Goal: Check status: Check status

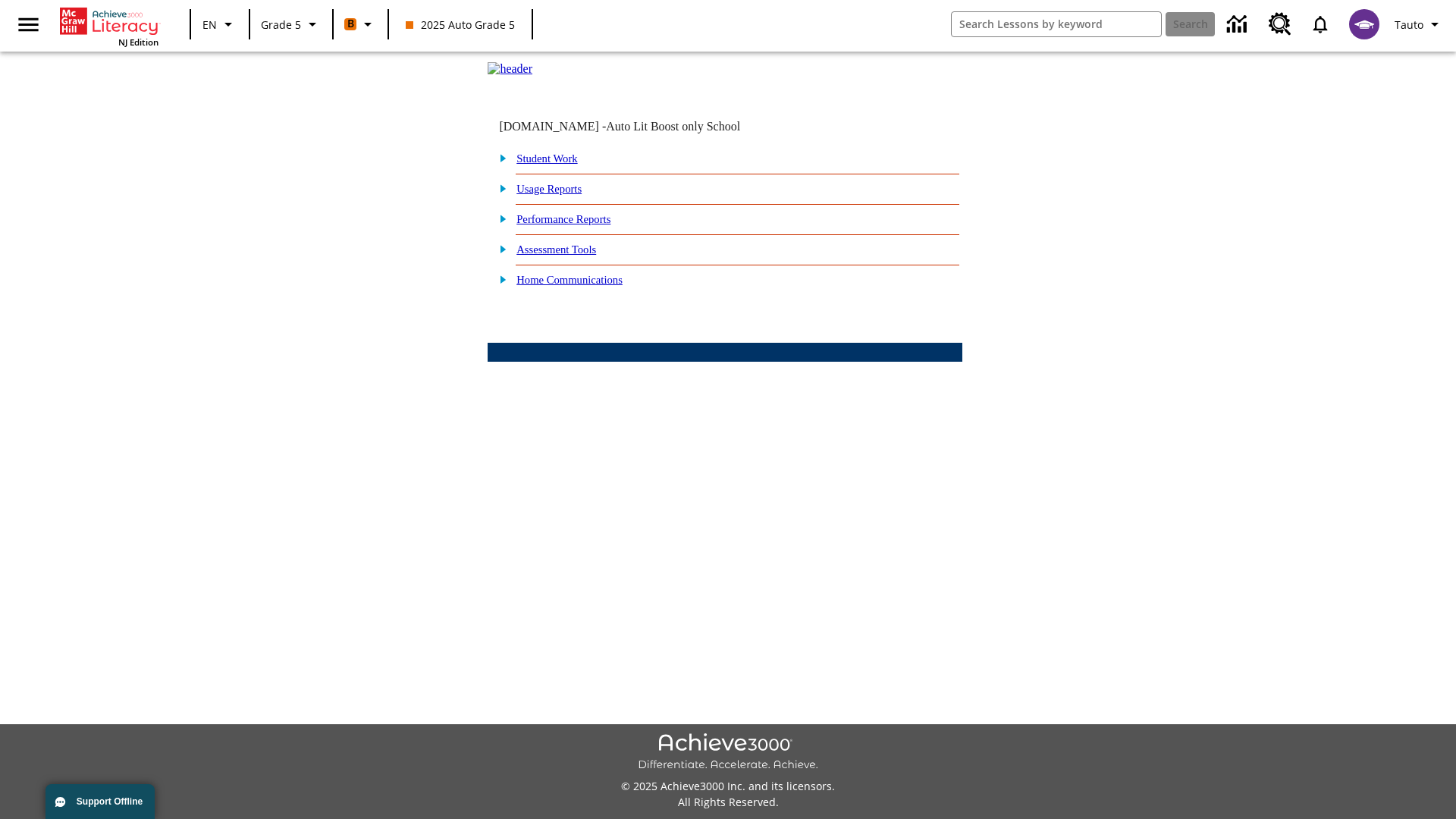
click at [558, 165] on link "Student Work" at bounding box center [547, 159] width 61 height 12
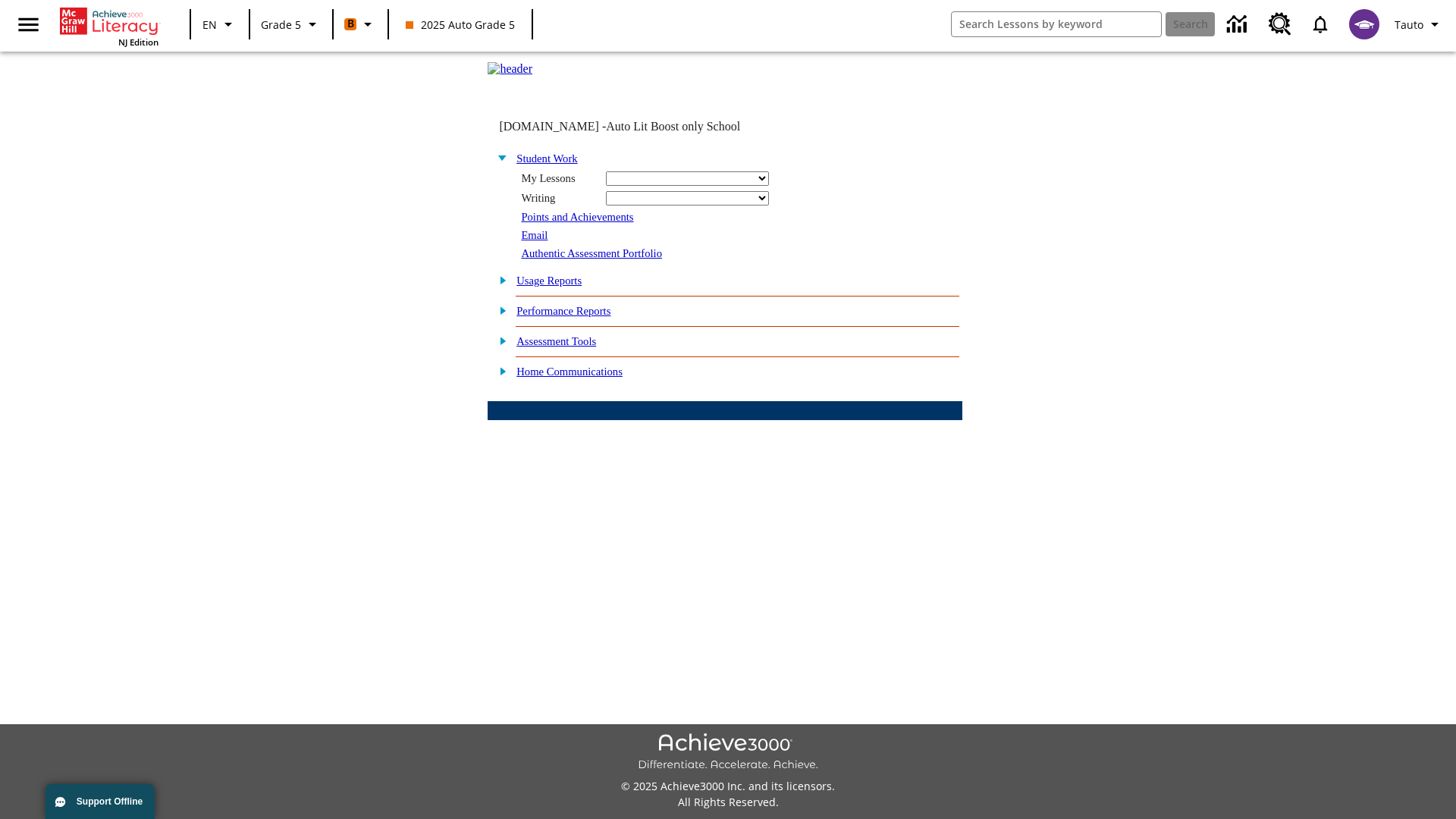
select select "/options/reports/?report_id=12&atype=21&section=2"
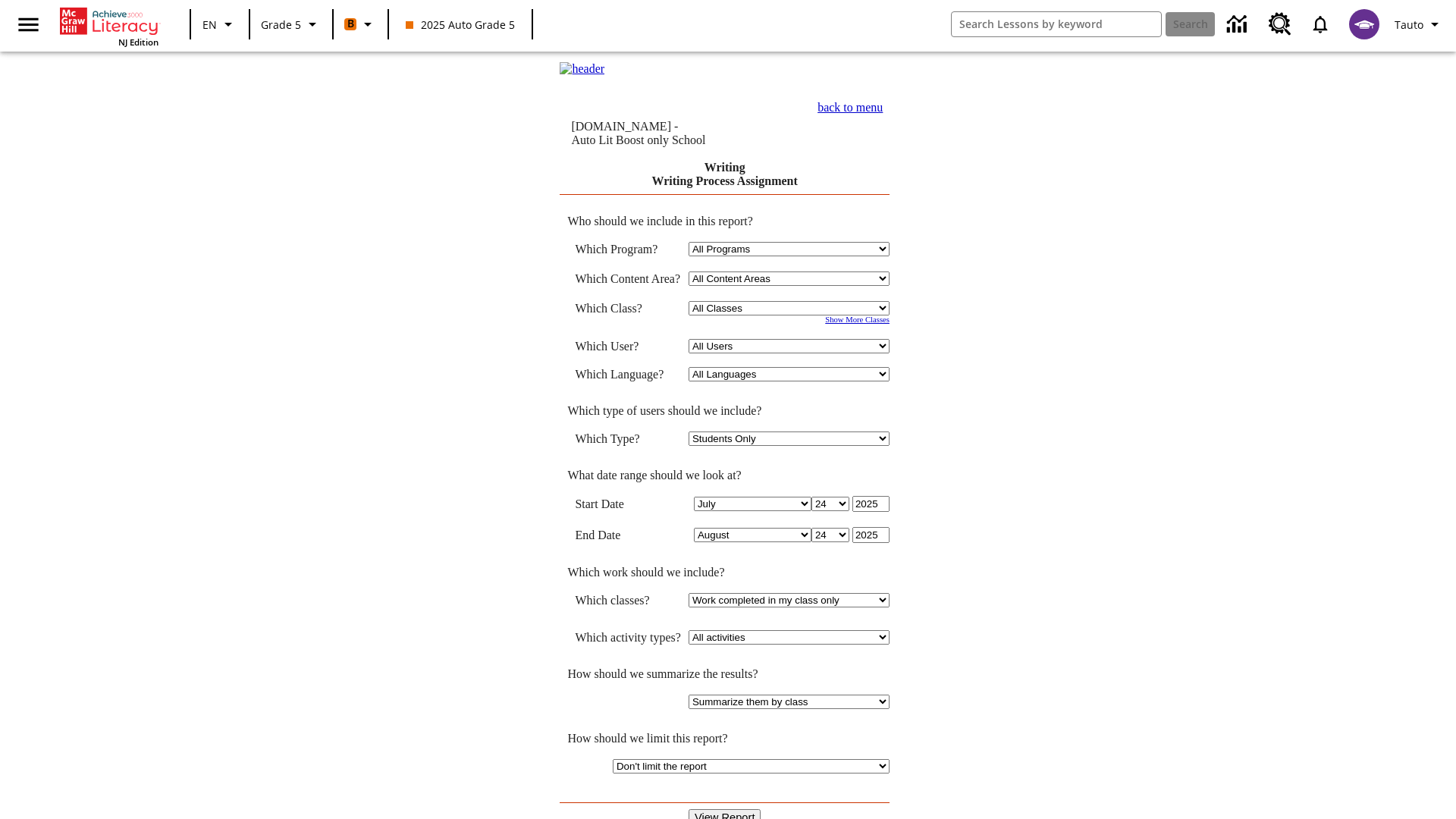
click at [793, 310] on select "Select a Class: All Classes 2025 Auto Grade 5 OL 2025 Auto Grade 6" at bounding box center [789, 308] width 201 height 15
select select "11133131"
select select "21437107"
click at [725, 809] on input "View Report" at bounding box center [725, 817] width 73 height 17
